Goal: Transaction & Acquisition: Subscribe to service/newsletter

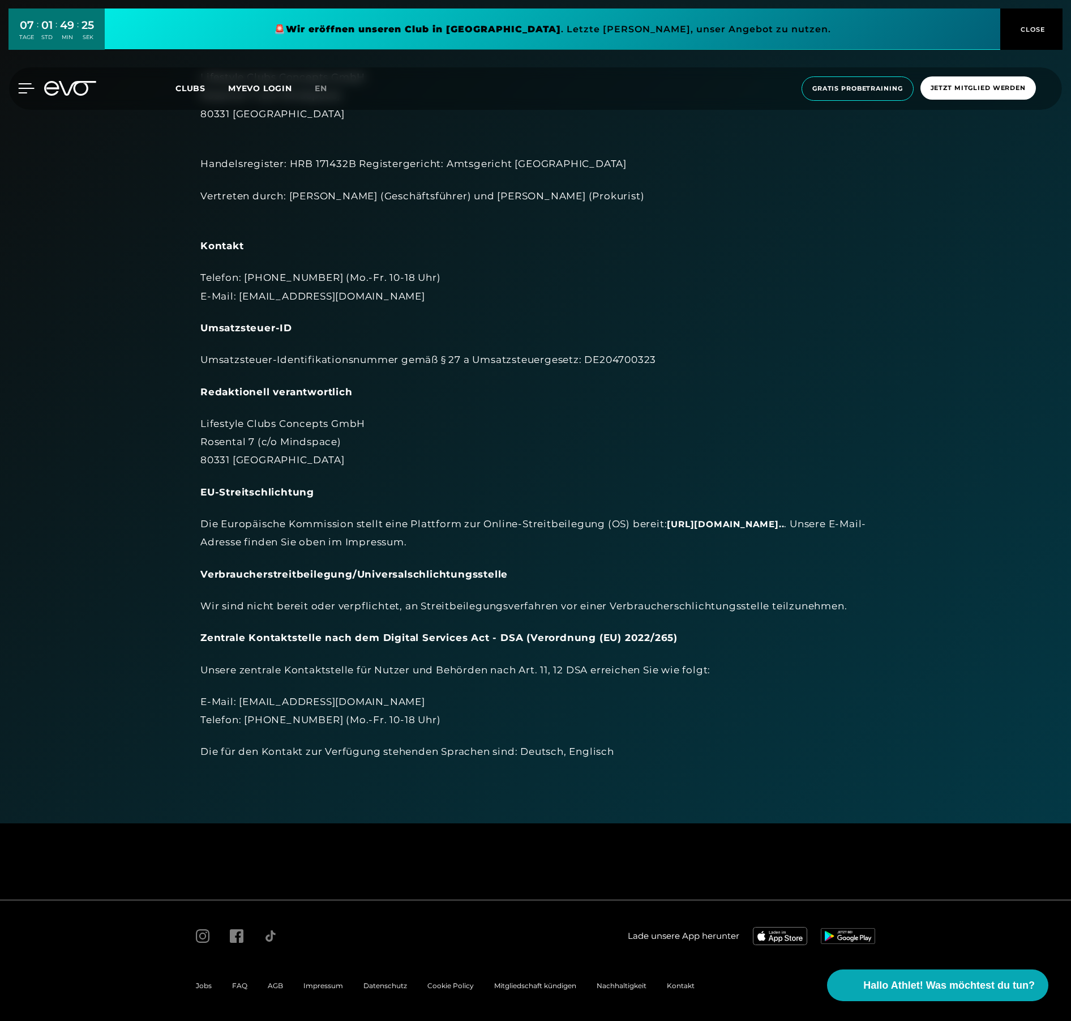
click at [28, 88] on icon at bounding box center [26, 88] width 16 height 10
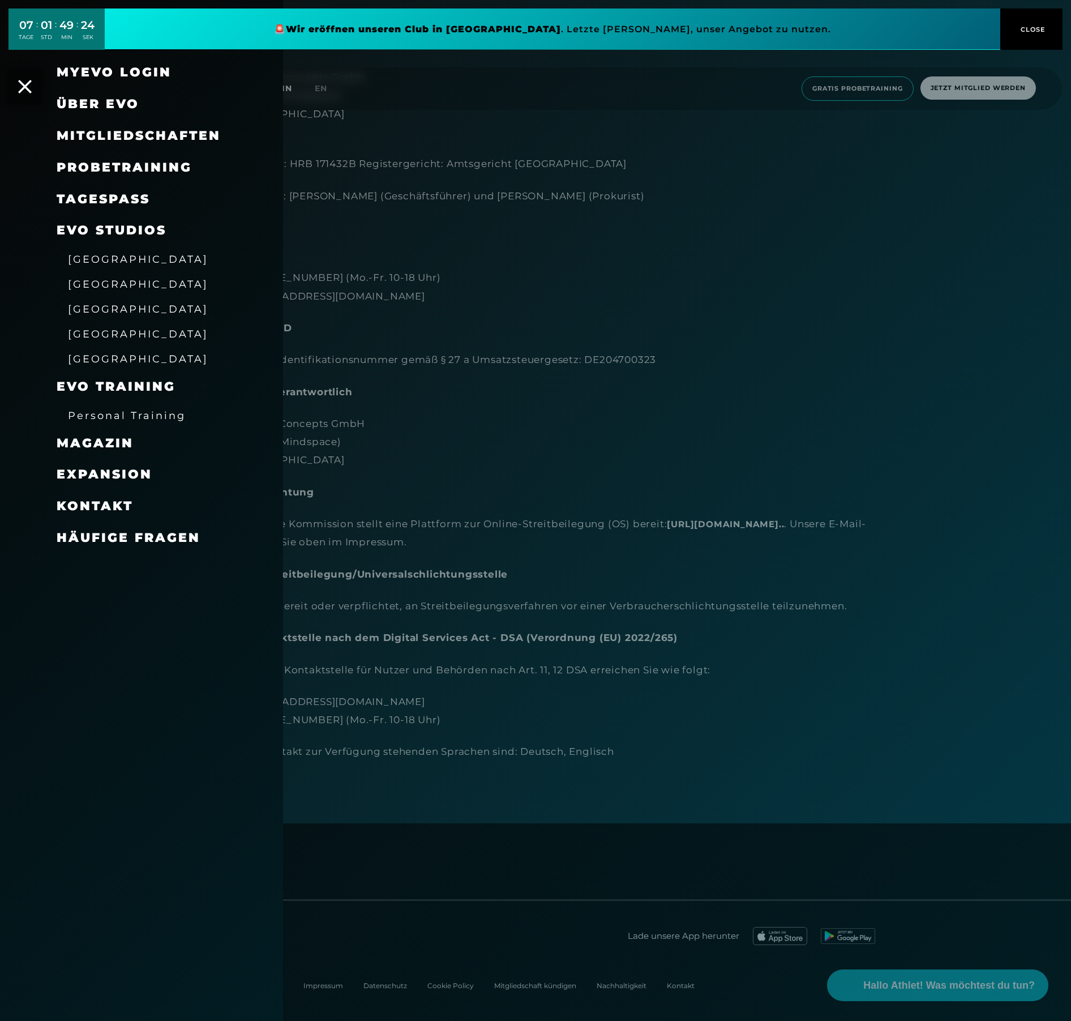
click at [153, 138] on span "Mitgliedschaften" at bounding box center [139, 135] width 164 height 15
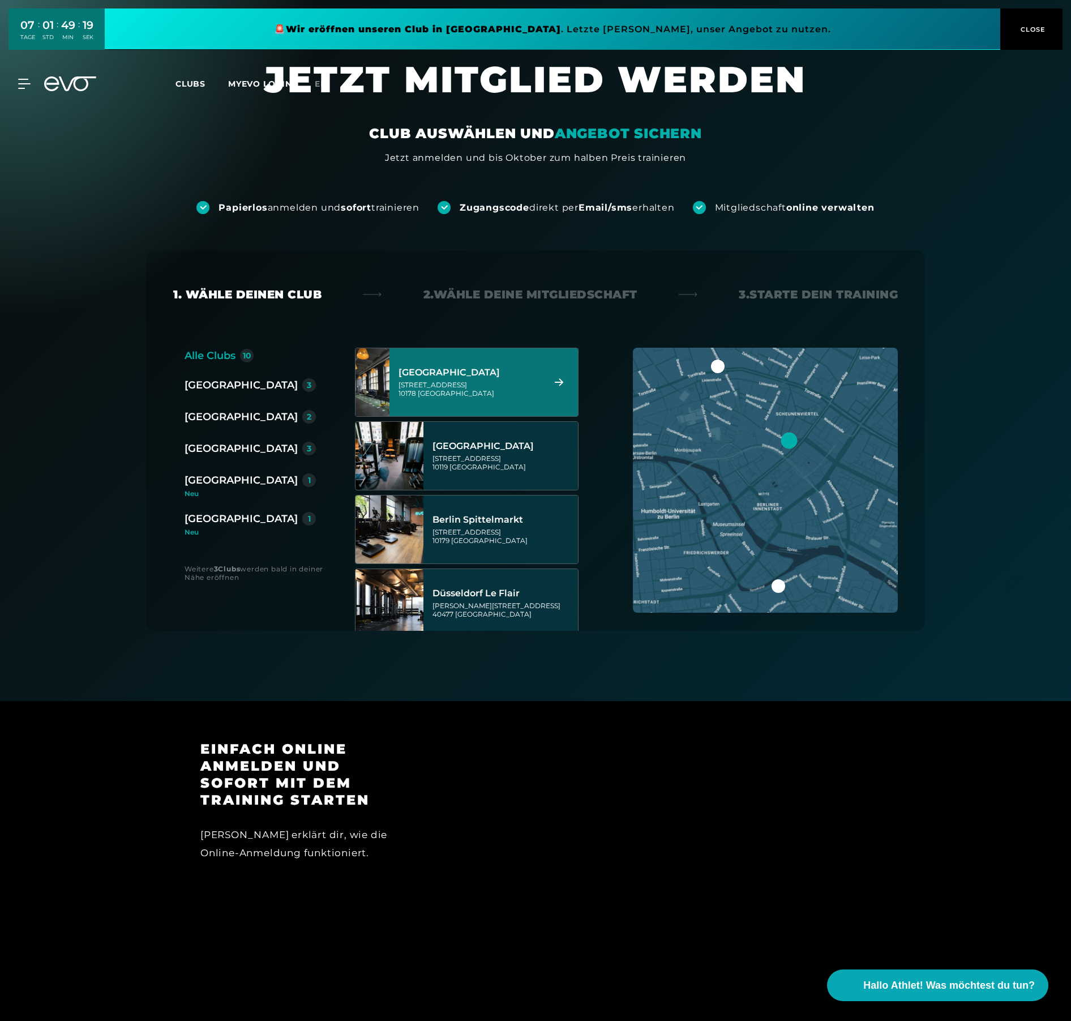
click at [198, 386] on div "[GEOGRAPHIC_DATA]" at bounding box center [241, 385] width 113 height 16
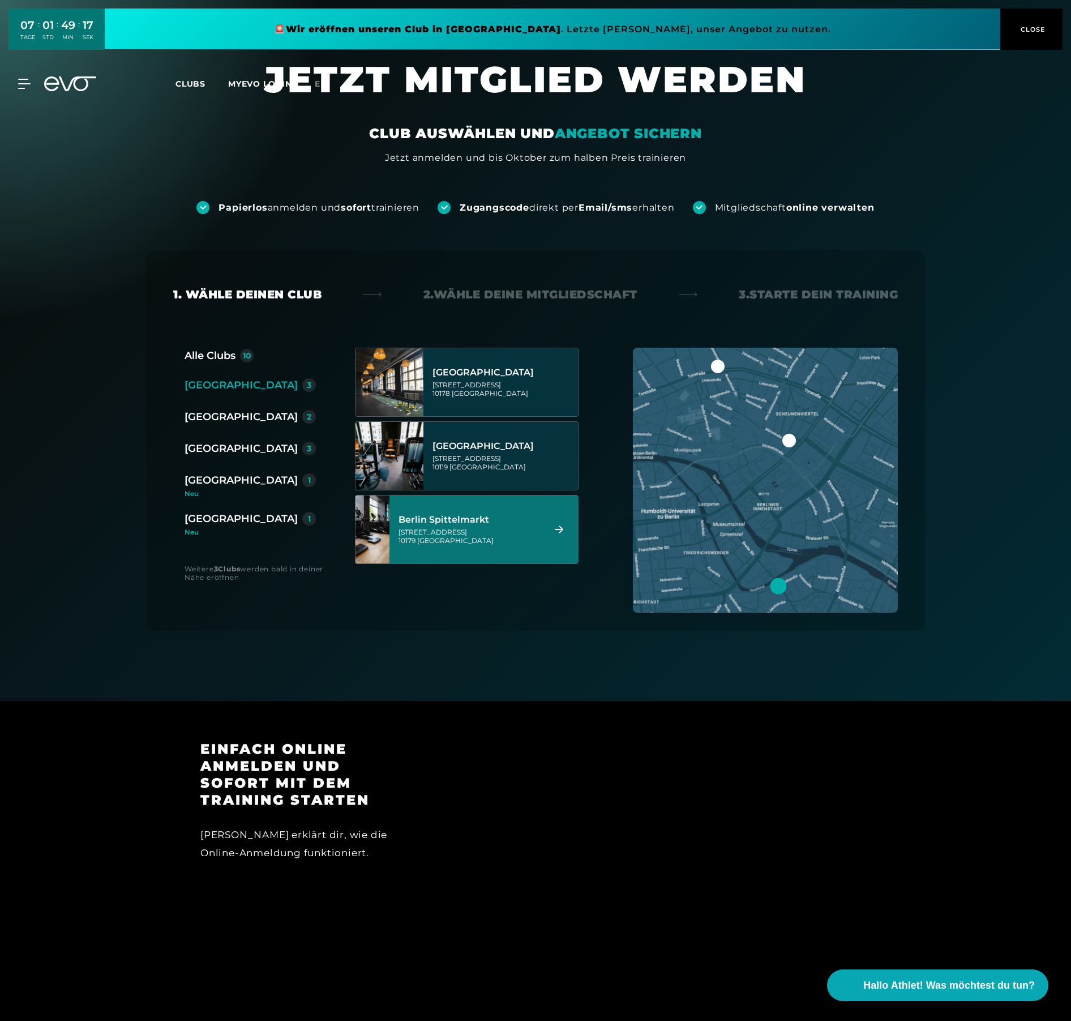
click at [509, 535] on div "[STREET_ADDRESS]" at bounding box center [470, 536] width 142 height 17
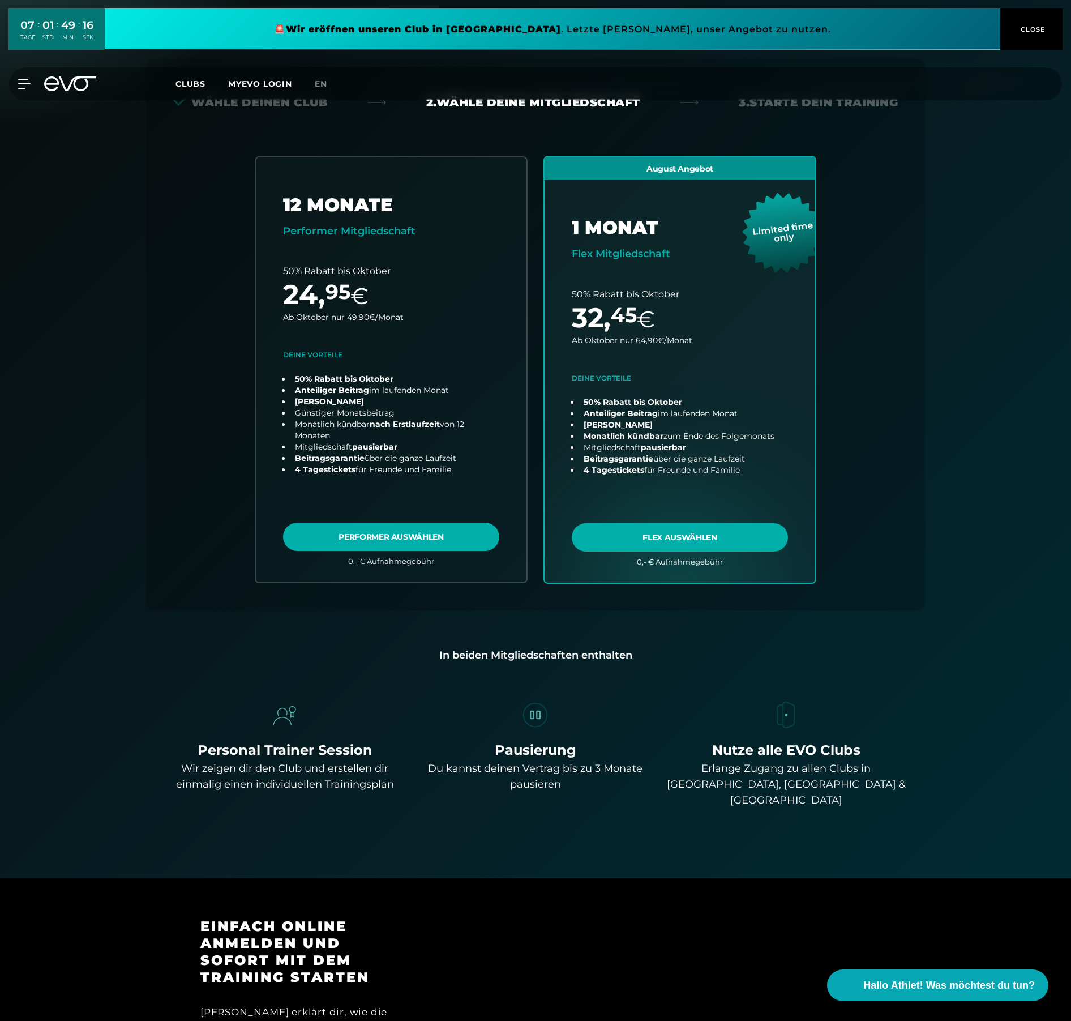
scroll to position [250, 0]
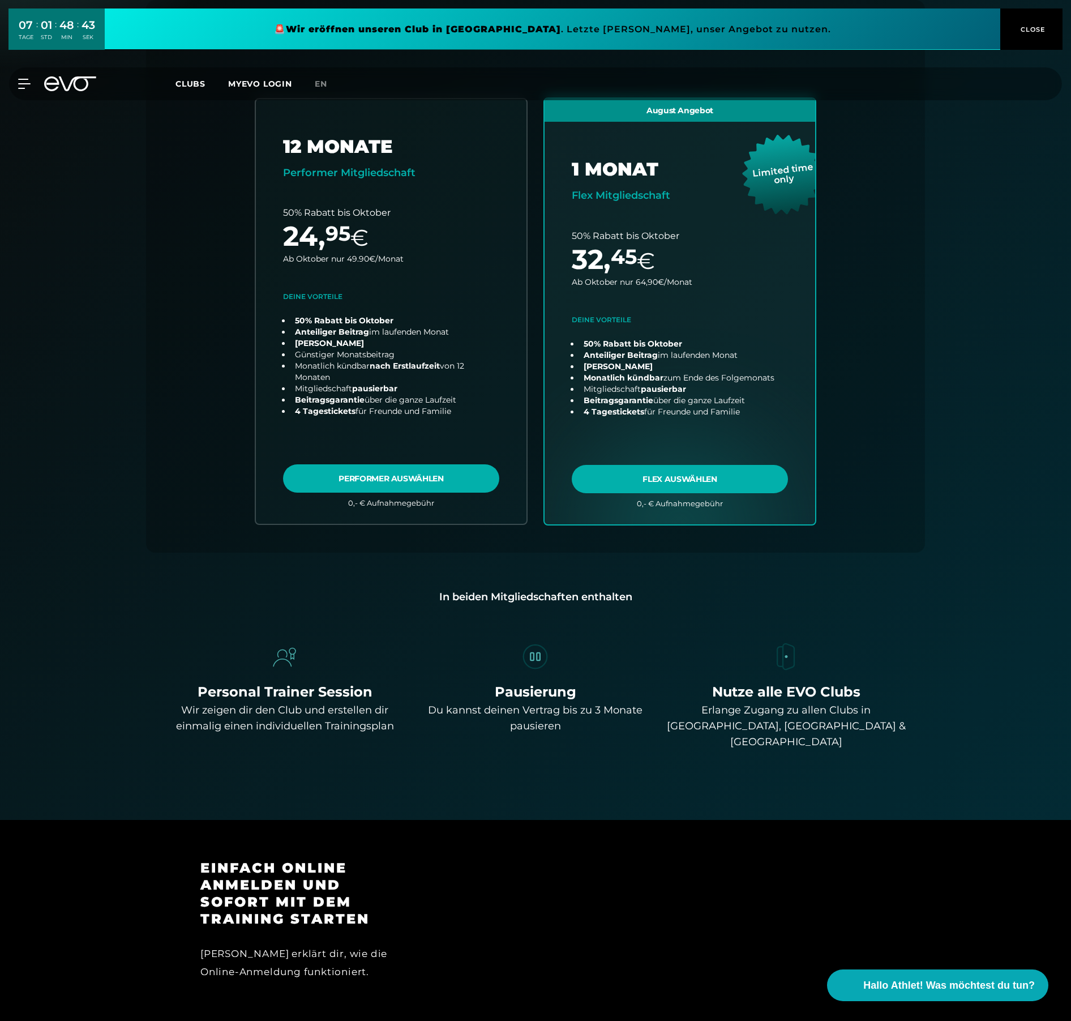
click at [187, 82] on span "Clubs" at bounding box center [191, 84] width 30 height 10
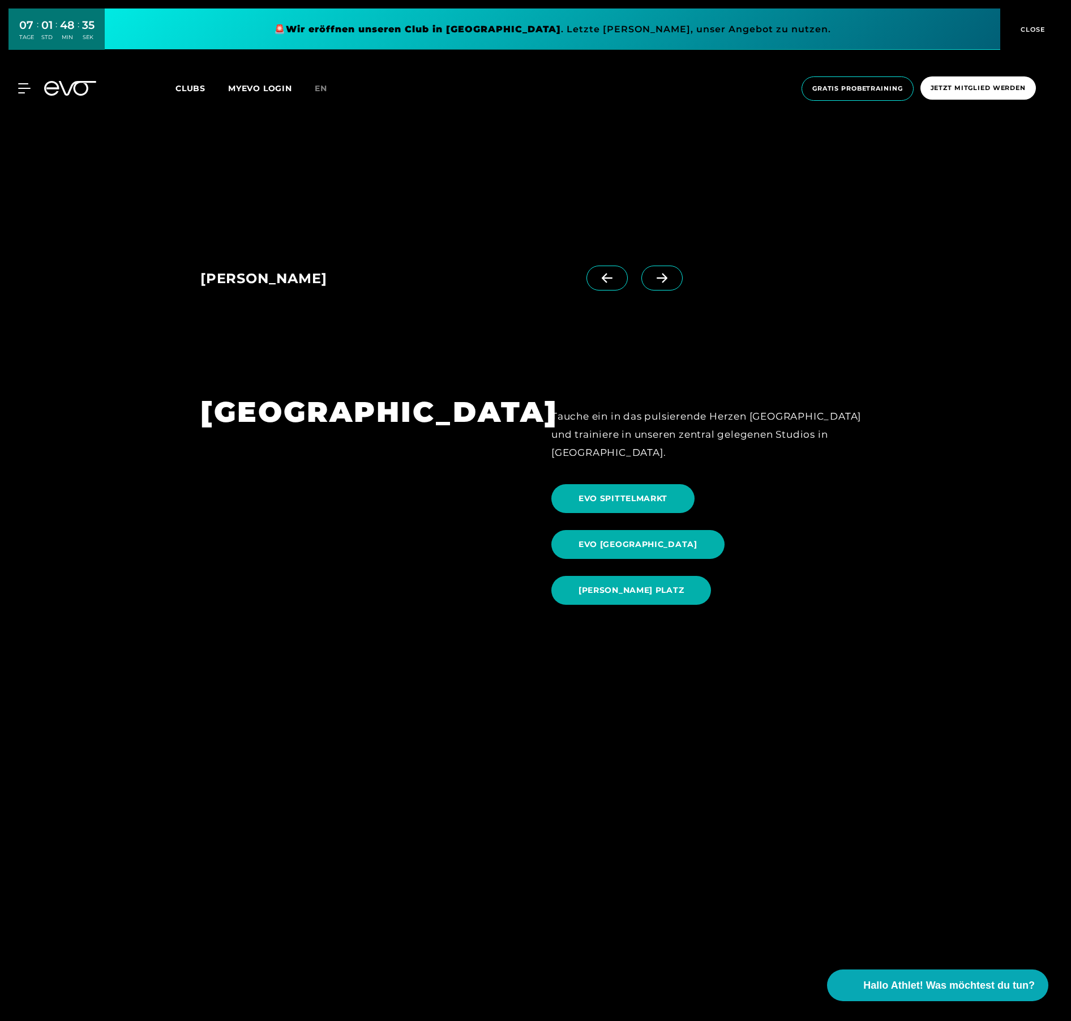
scroll to position [1755, 0]
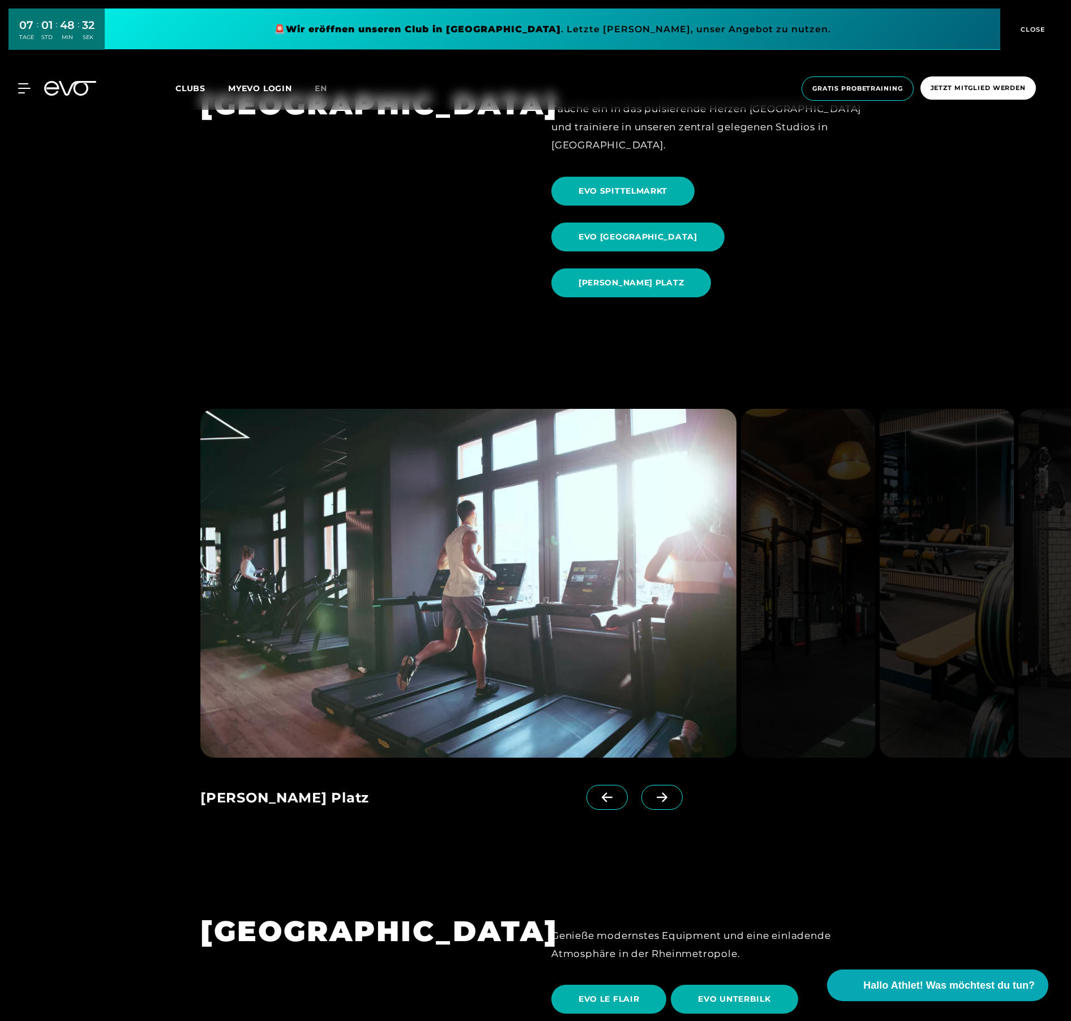
click at [1026, 38] on button "CLOSE" at bounding box center [1032, 28] width 62 height 41
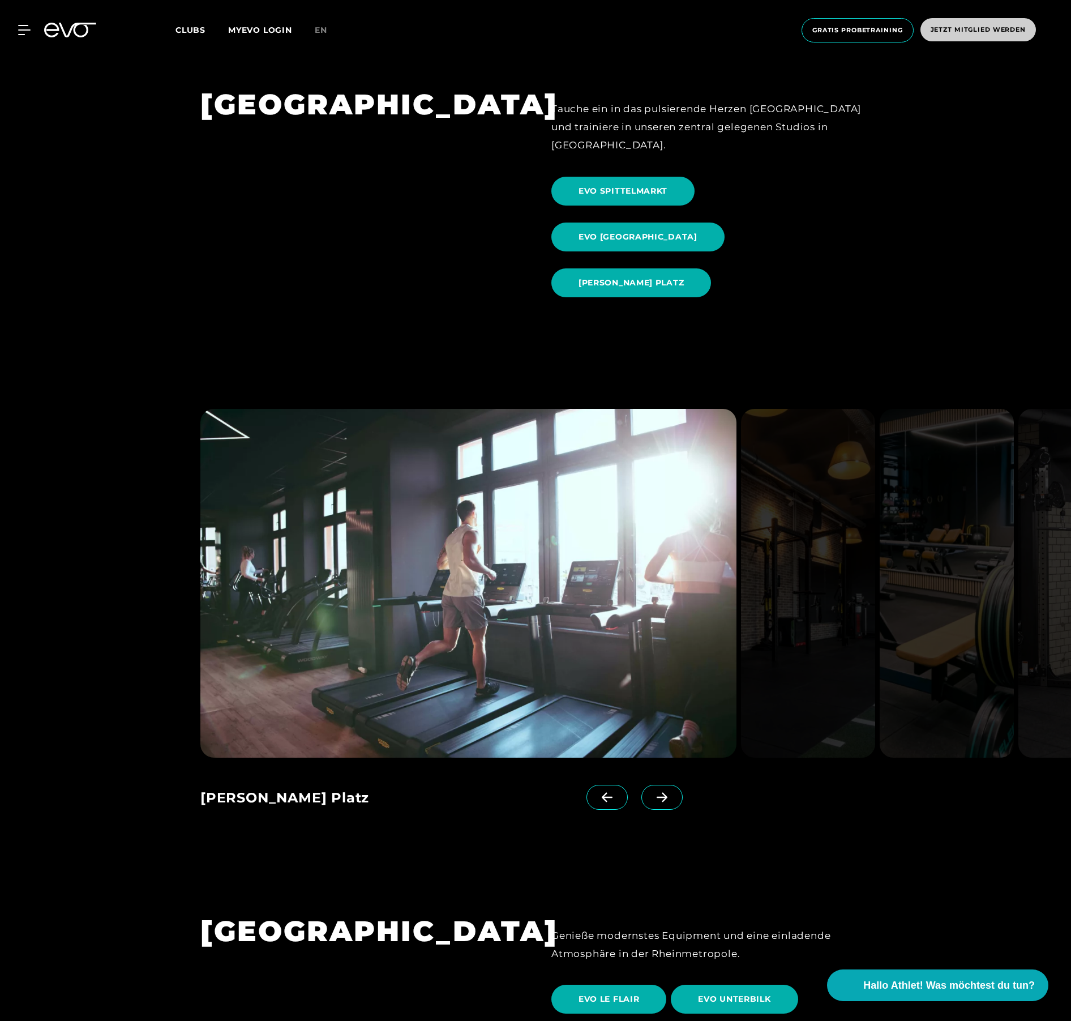
click at [1026, 25] on span "Jetzt Mitglied werden" at bounding box center [979, 29] width 116 height 23
